Goal: Information Seeking & Learning: Learn about a topic

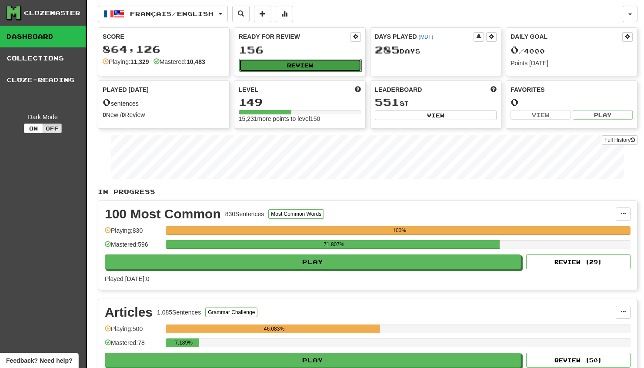
click at [311, 69] on button "Review" at bounding box center [300, 65] width 122 height 13
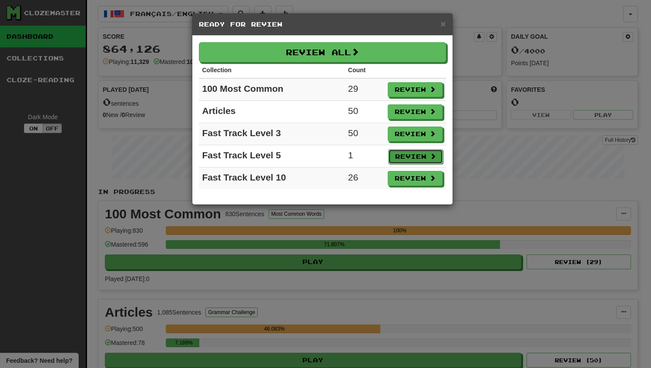
click at [411, 158] on button "Review" at bounding box center [415, 156] width 55 height 15
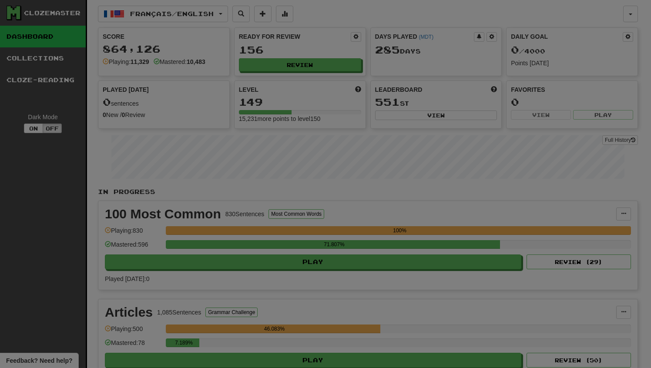
select select "********"
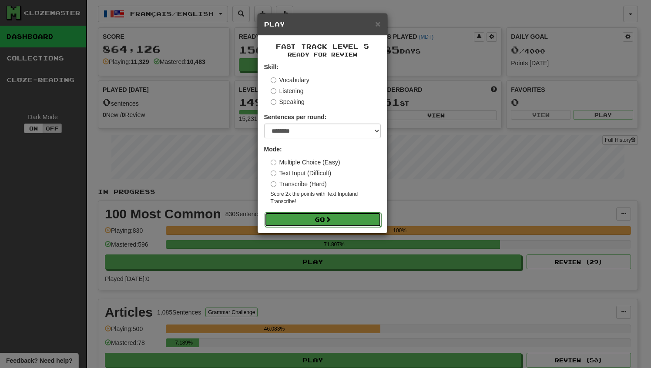
click at [323, 217] on button "Go" at bounding box center [322, 219] width 117 height 15
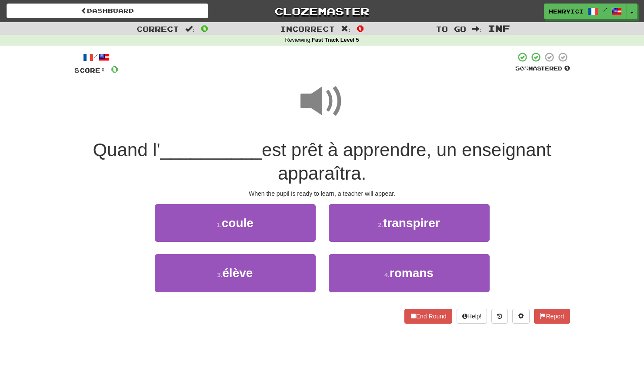
click at [334, 99] on span at bounding box center [323, 102] width 44 height 44
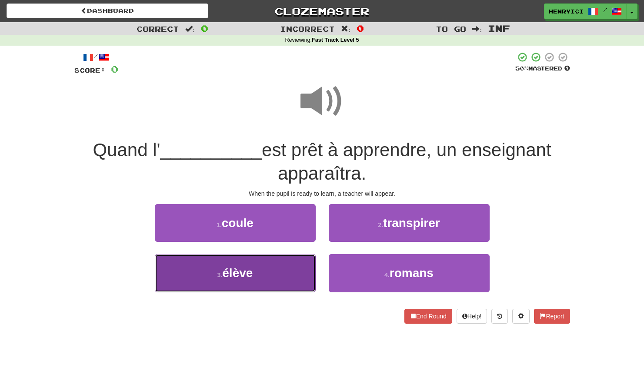
click at [280, 275] on button "3 . élève" at bounding box center [235, 273] width 161 height 38
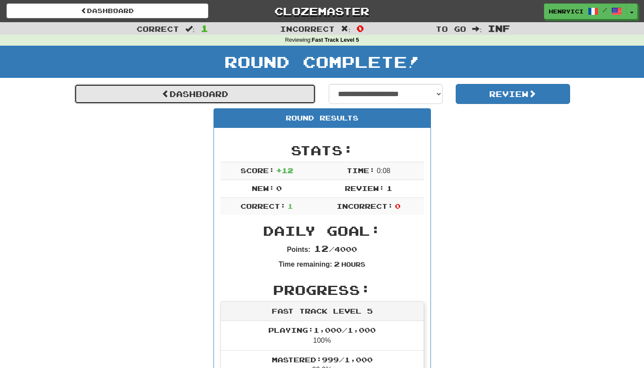
click at [241, 97] on link "Dashboard" at bounding box center [194, 94] width 241 height 20
